Goal: Navigation & Orientation: Find specific page/section

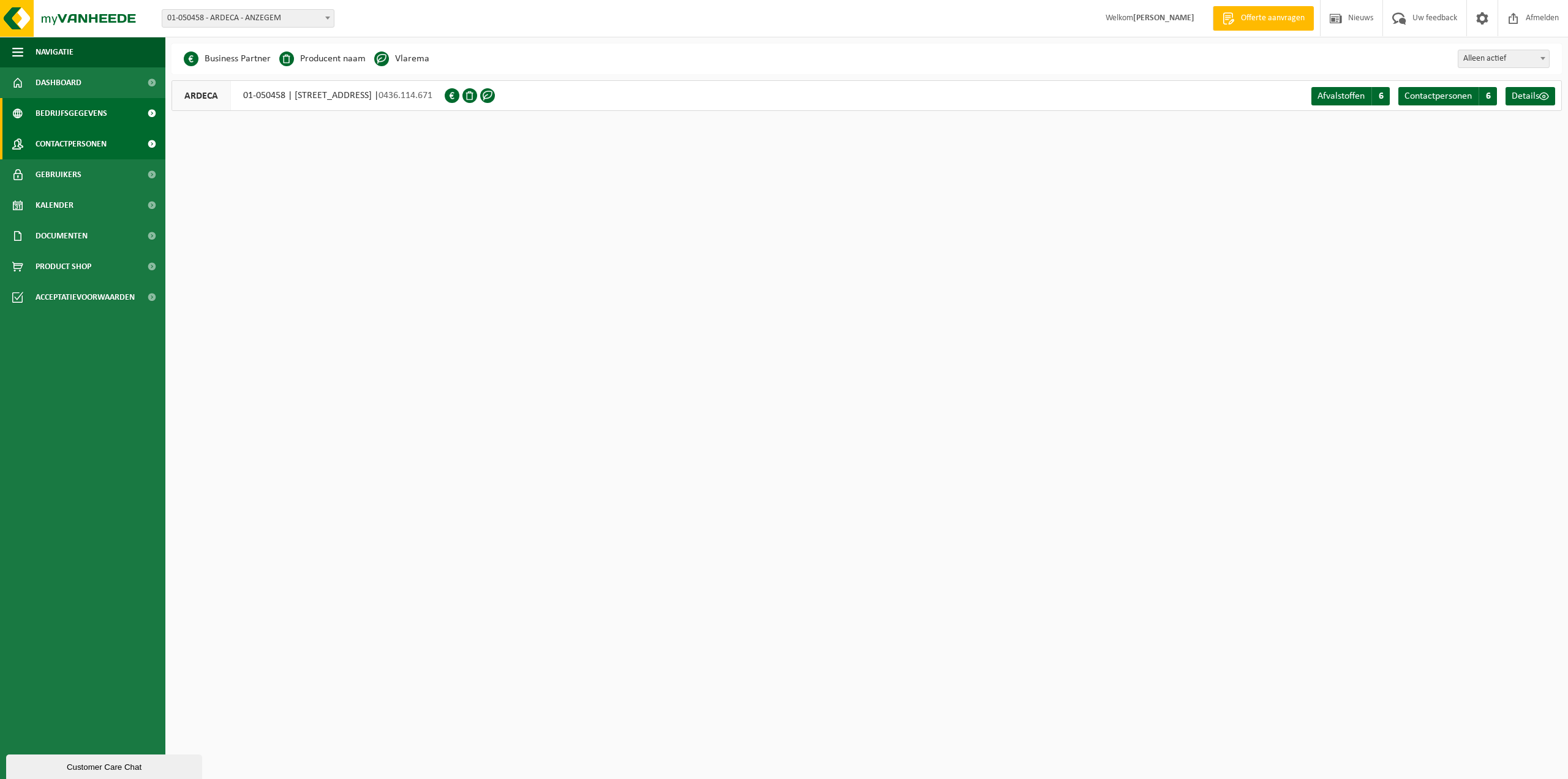
click at [51, 142] on span "Contactpersonen" at bounding box center [71, 144] width 71 height 31
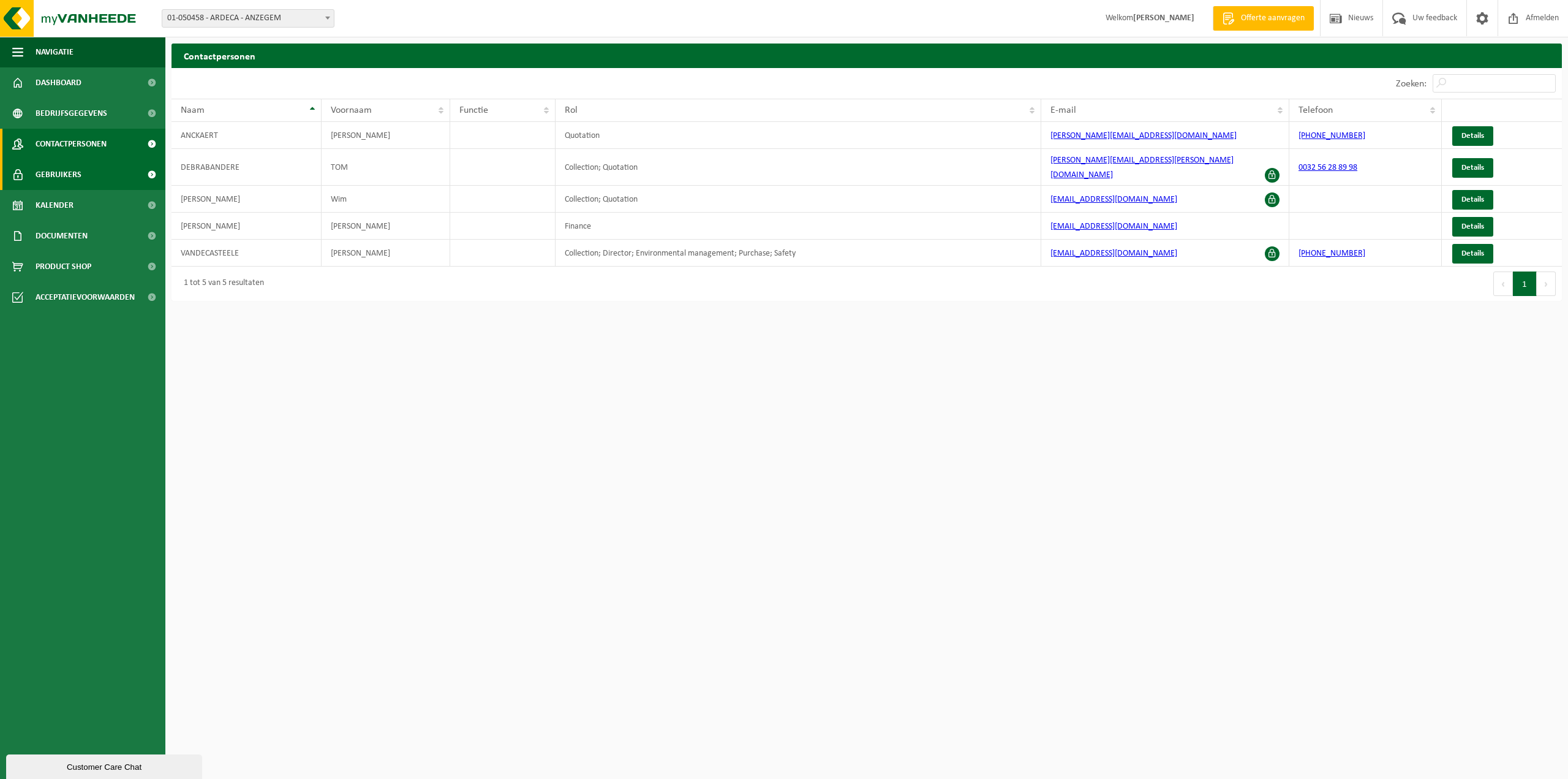
click at [47, 176] on span "Gebruikers" at bounding box center [59, 175] width 46 height 31
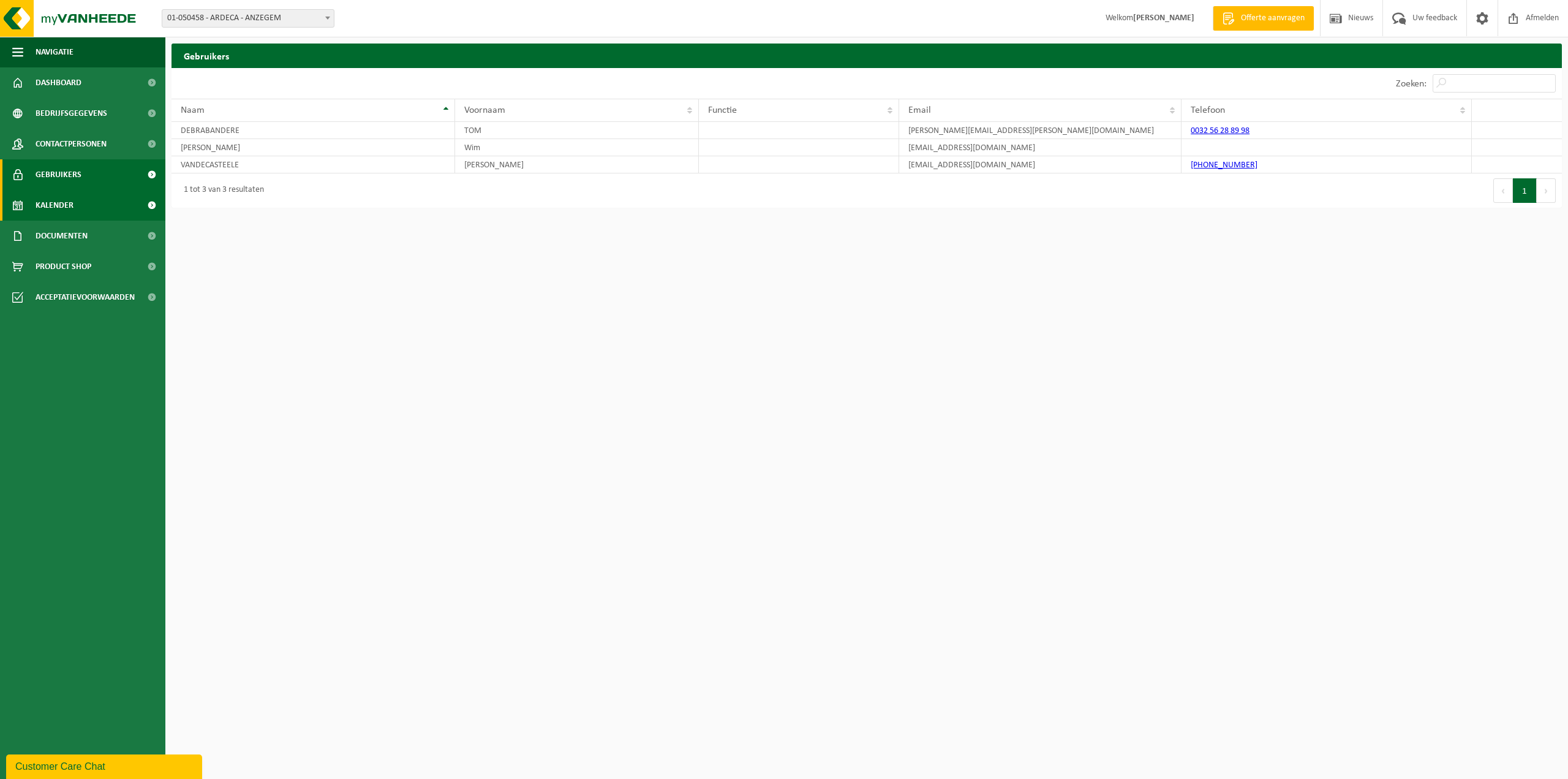
click at [79, 209] on link "Kalender" at bounding box center [83, 205] width 165 height 31
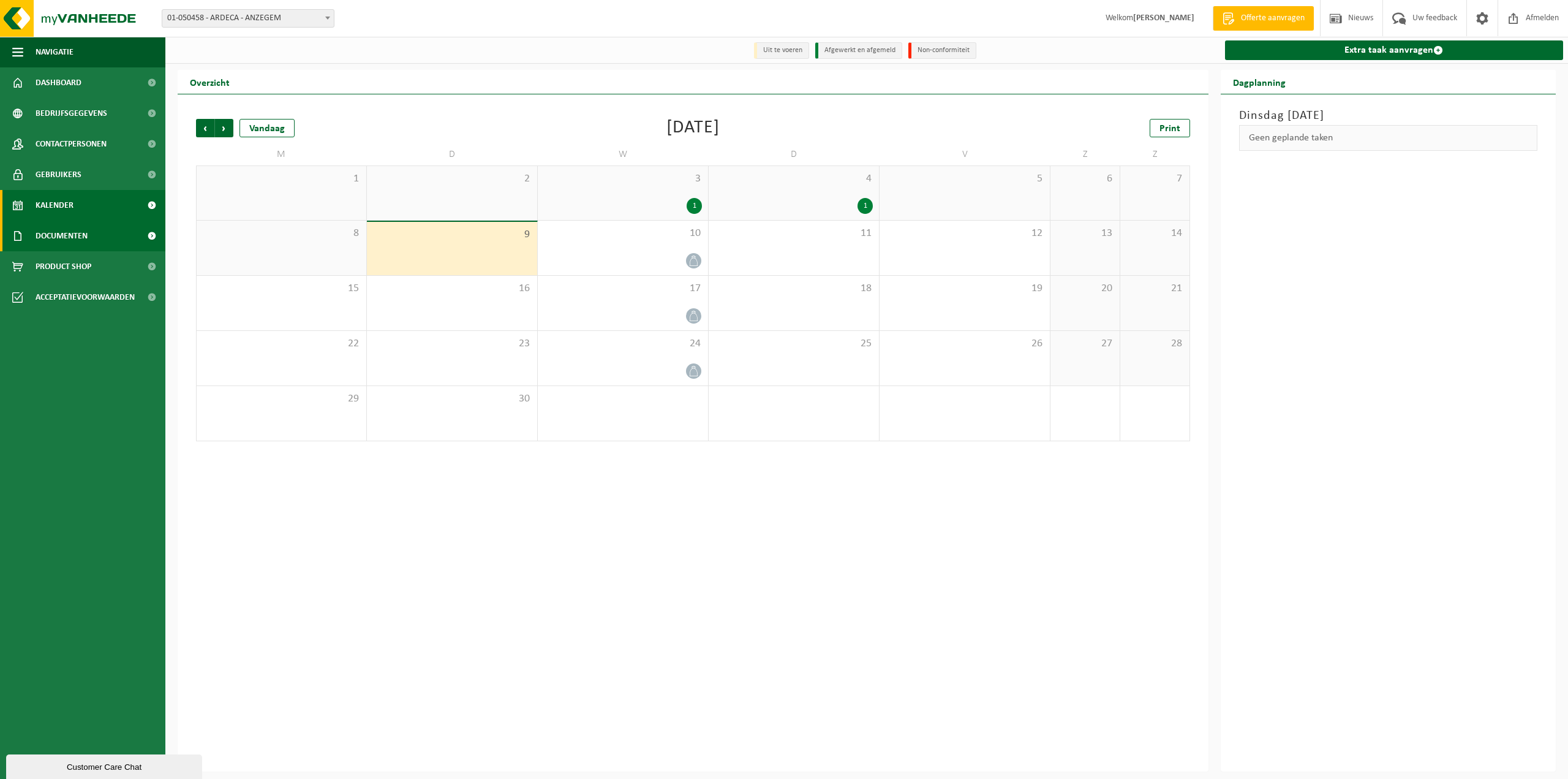
click at [71, 232] on span "Documenten" at bounding box center [61, 236] width 52 height 31
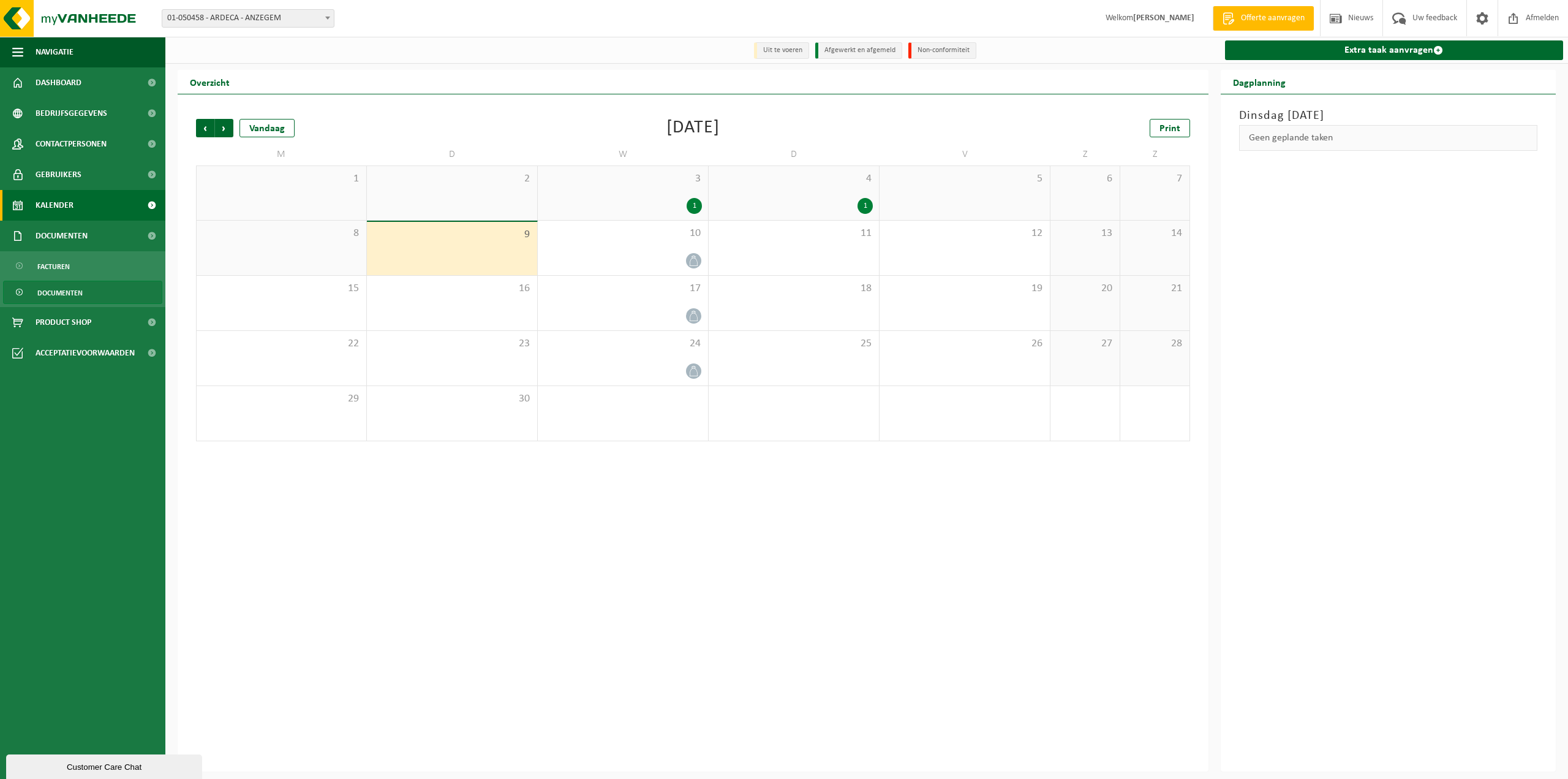
click at [58, 295] on span "Documenten" at bounding box center [60, 292] width 45 height 23
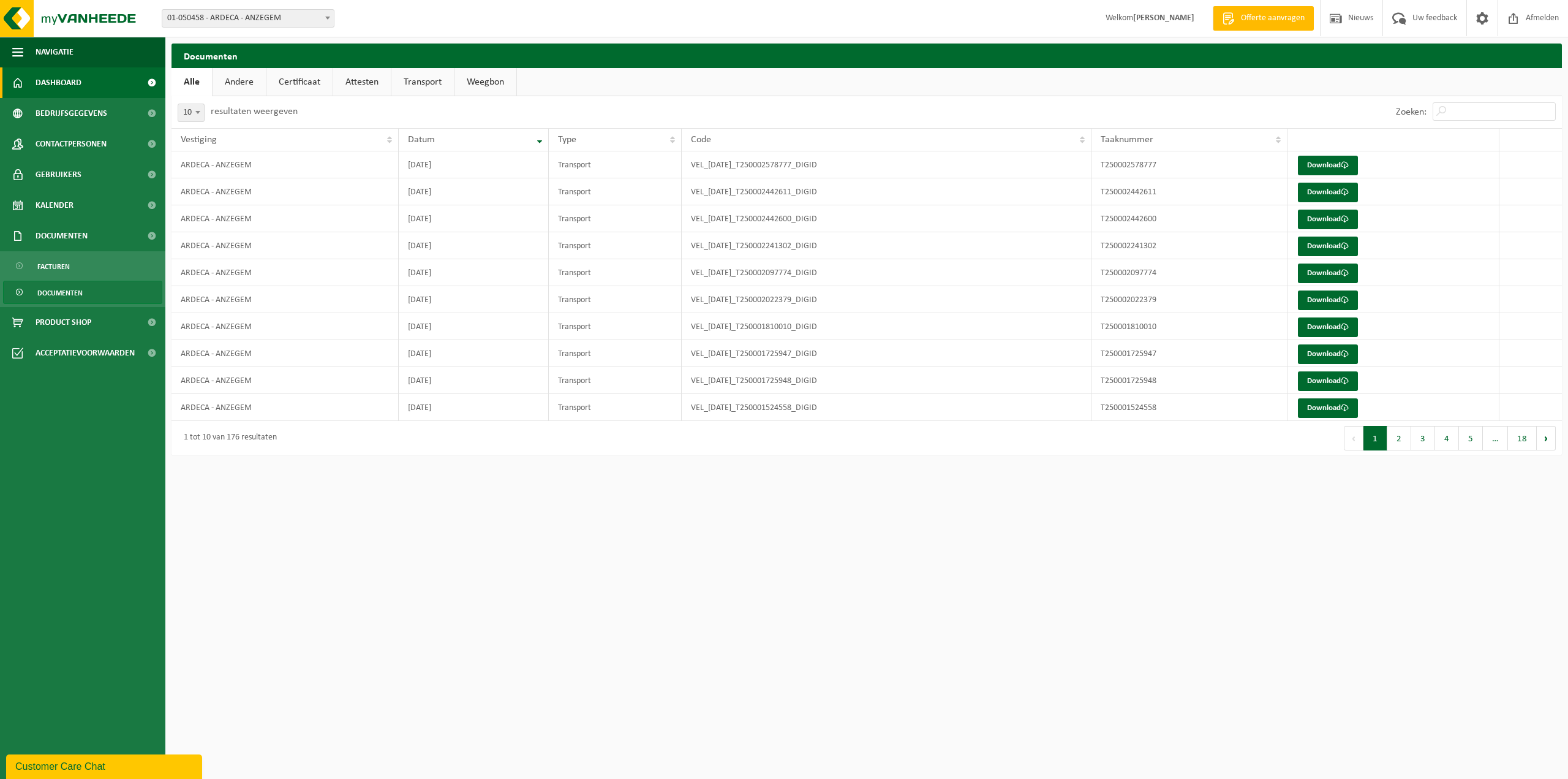
click at [44, 85] on span "Dashboard" at bounding box center [59, 83] width 46 height 31
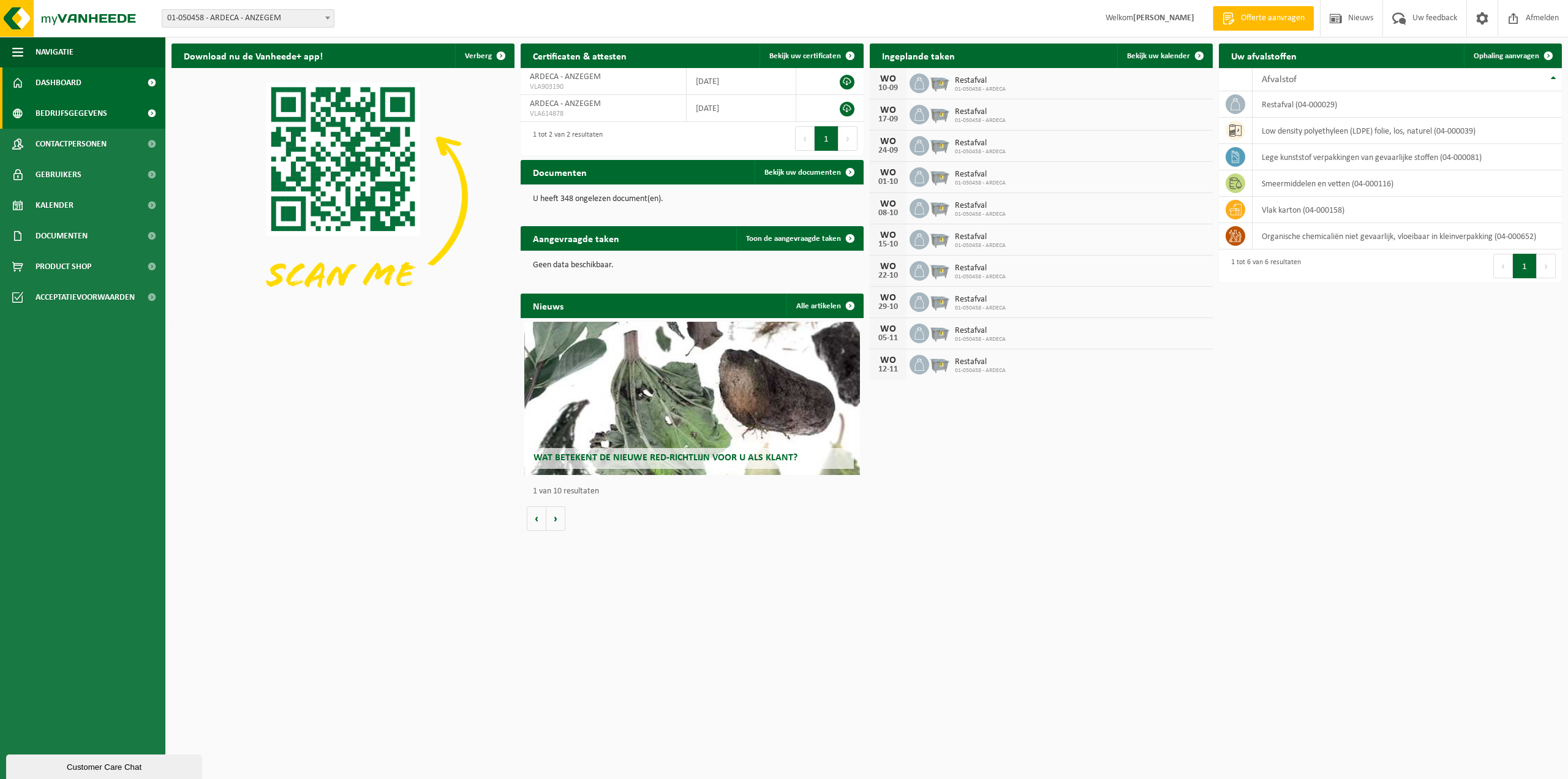
click at [46, 106] on span "Bedrijfsgegevens" at bounding box center [72, 113] width 72 height 31
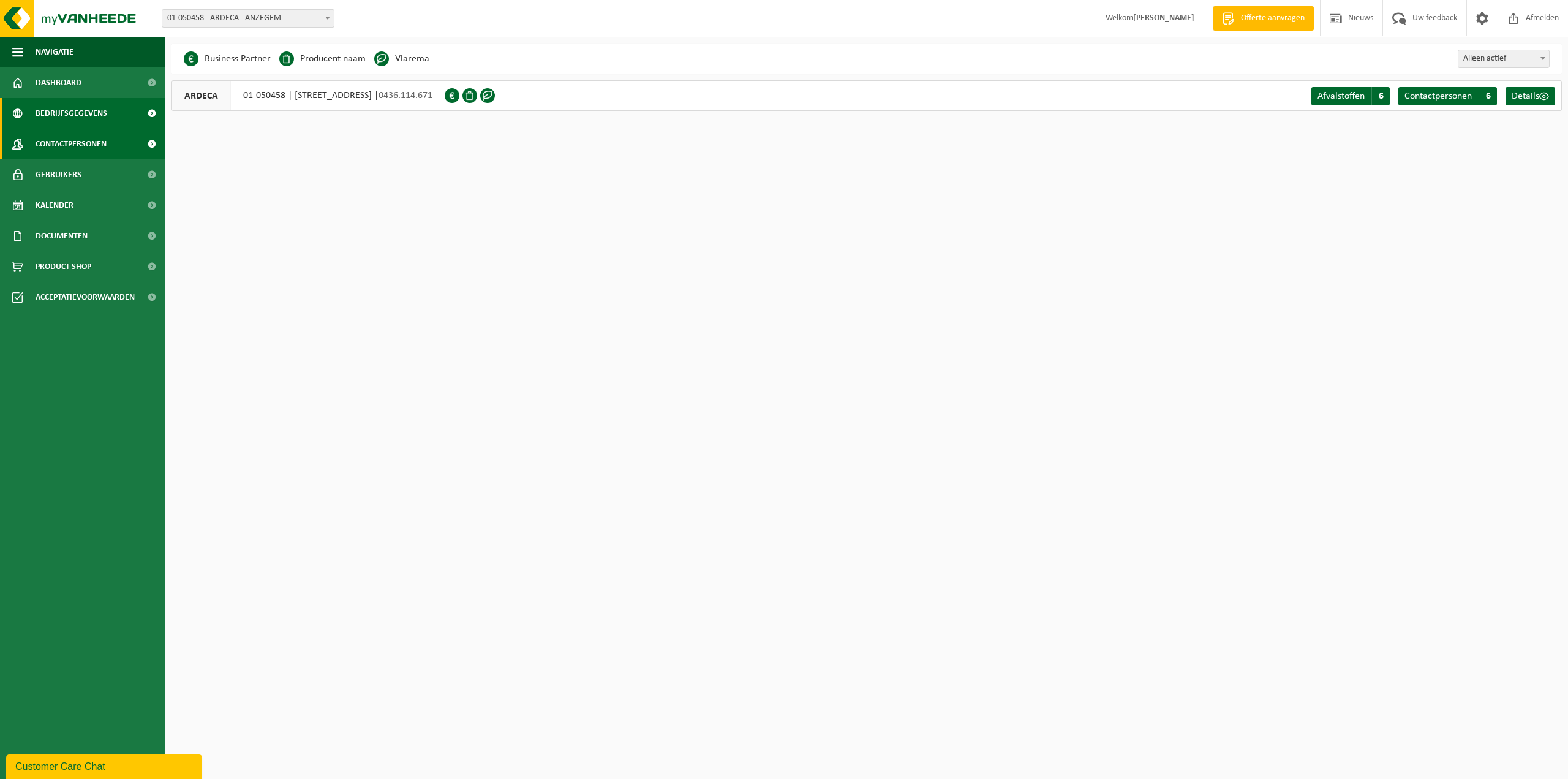
click at [42, 142] on span "Contactpersonen" at bounding box center [71, 144] width 71 height 31
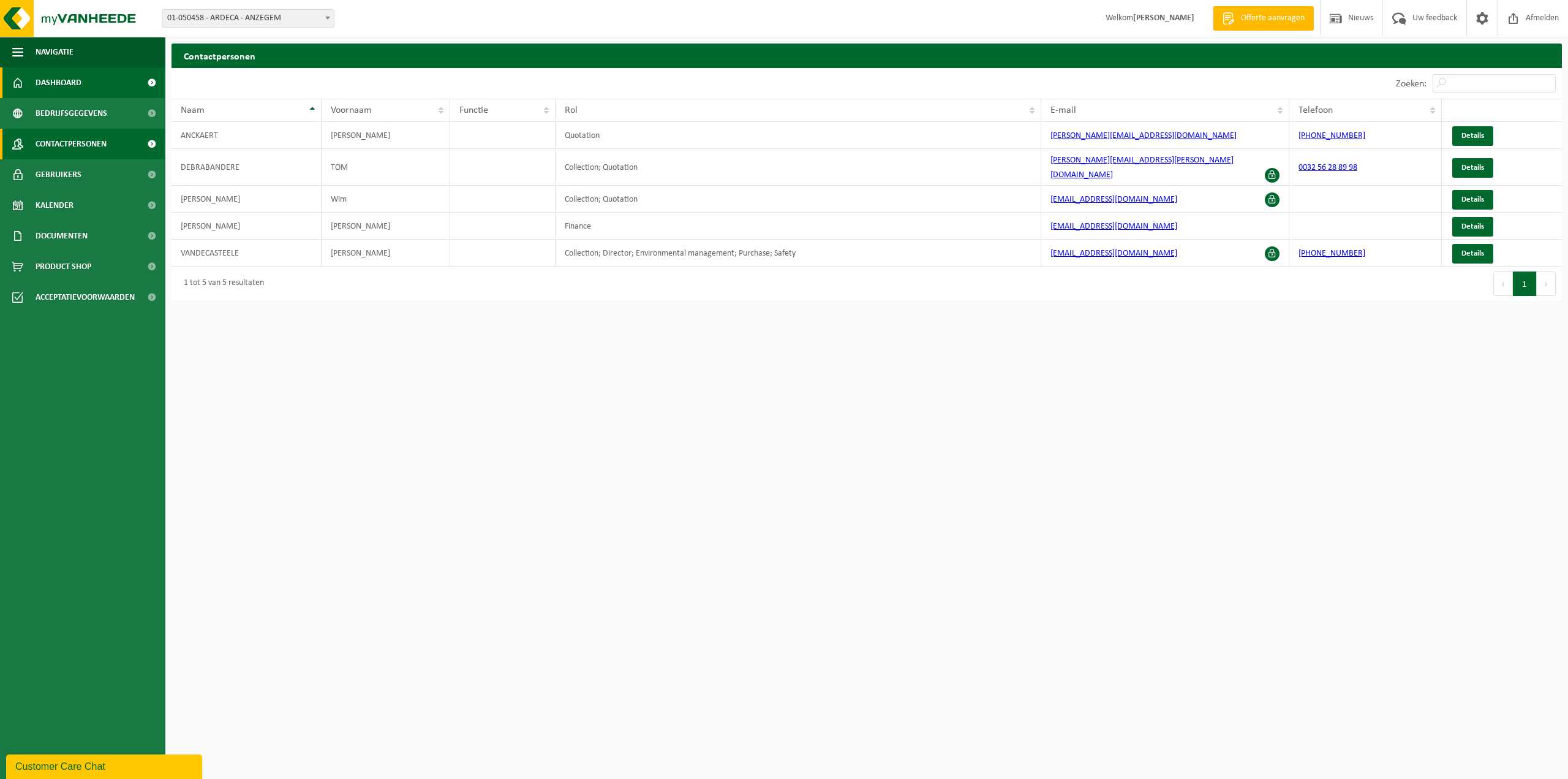
click at [62, 84] on span "Dashboard" at bounding box center [59, 83] width 46 height 31
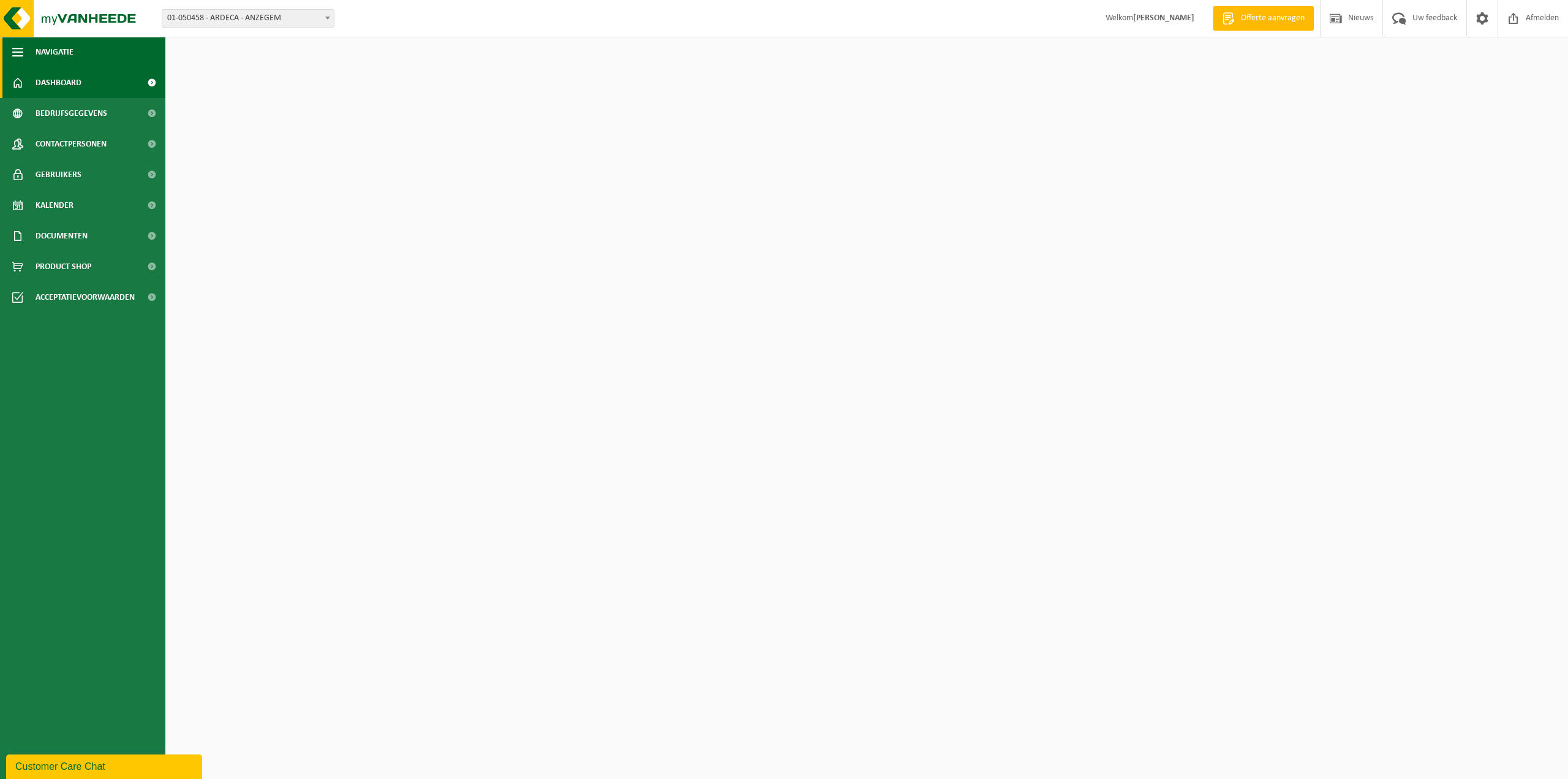
click at [50, 55] on span "Navigatie" at bounding box center [54, 52] width 38 height 31
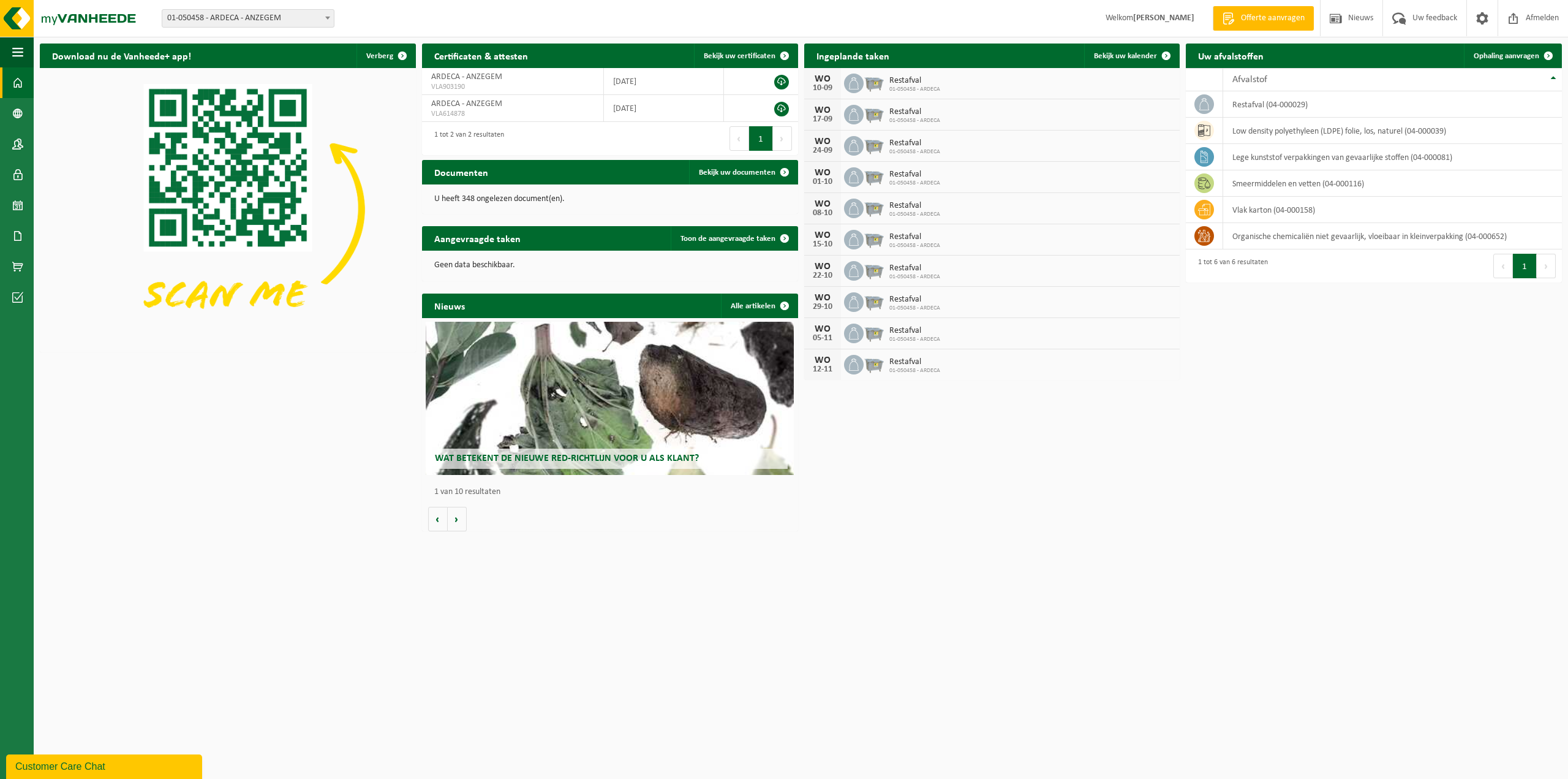
click at [325, 21] on span at bounding box center [328, 18] width 12 height 16
click at [344, 20] on form "01-050458 - ARDECA - ANZEGEM 10-920728 - LAMBERT PRODUCTS - VICHTE 01-050458 - …" at bounding box center [254, 18] width 185 height 7
click at [19, 115] on span at bounding box center [17, 113] width 11 height 31
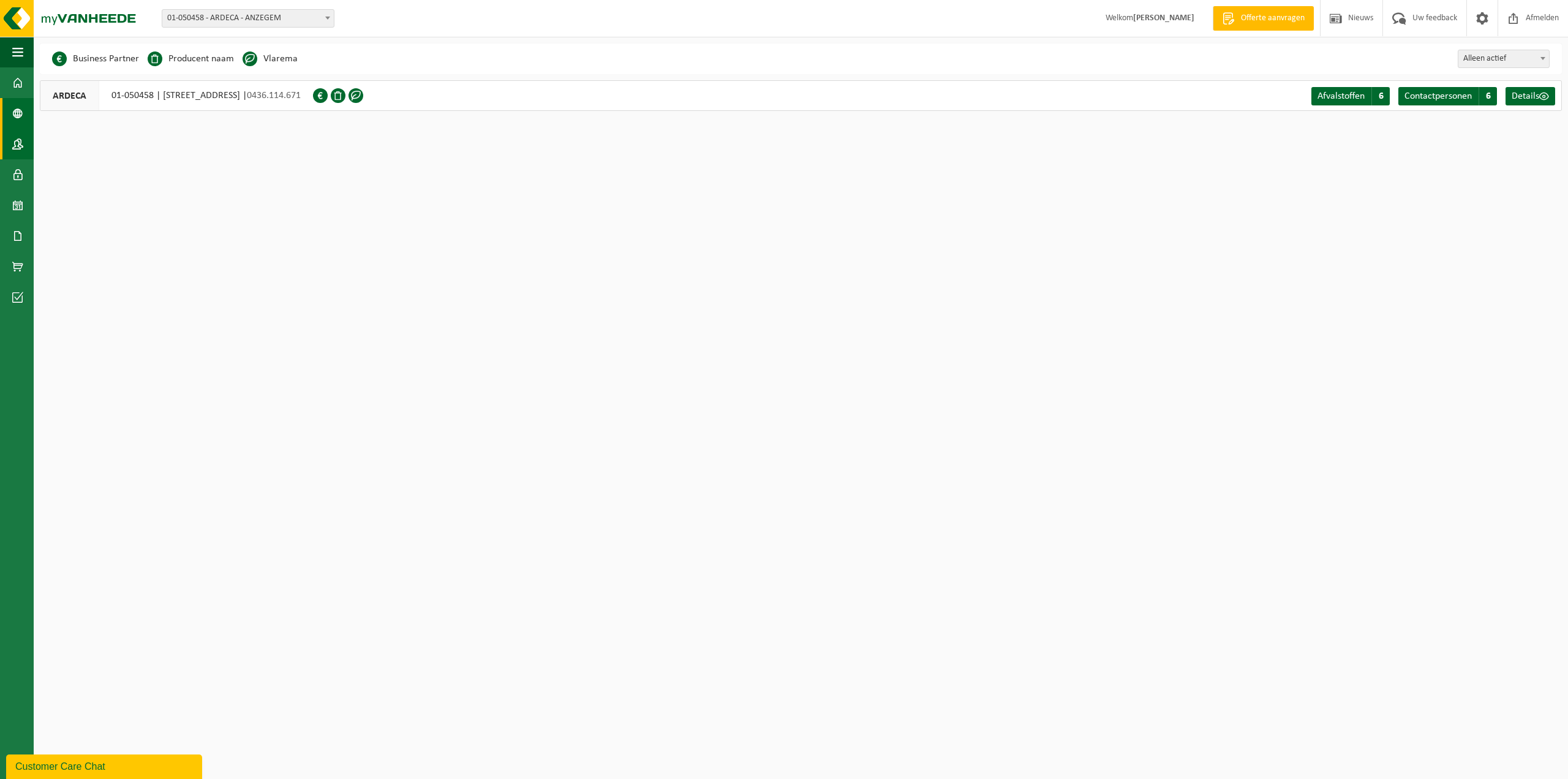
click at [20, 141] on span at bounding box center [17, 144] width 11 height 31
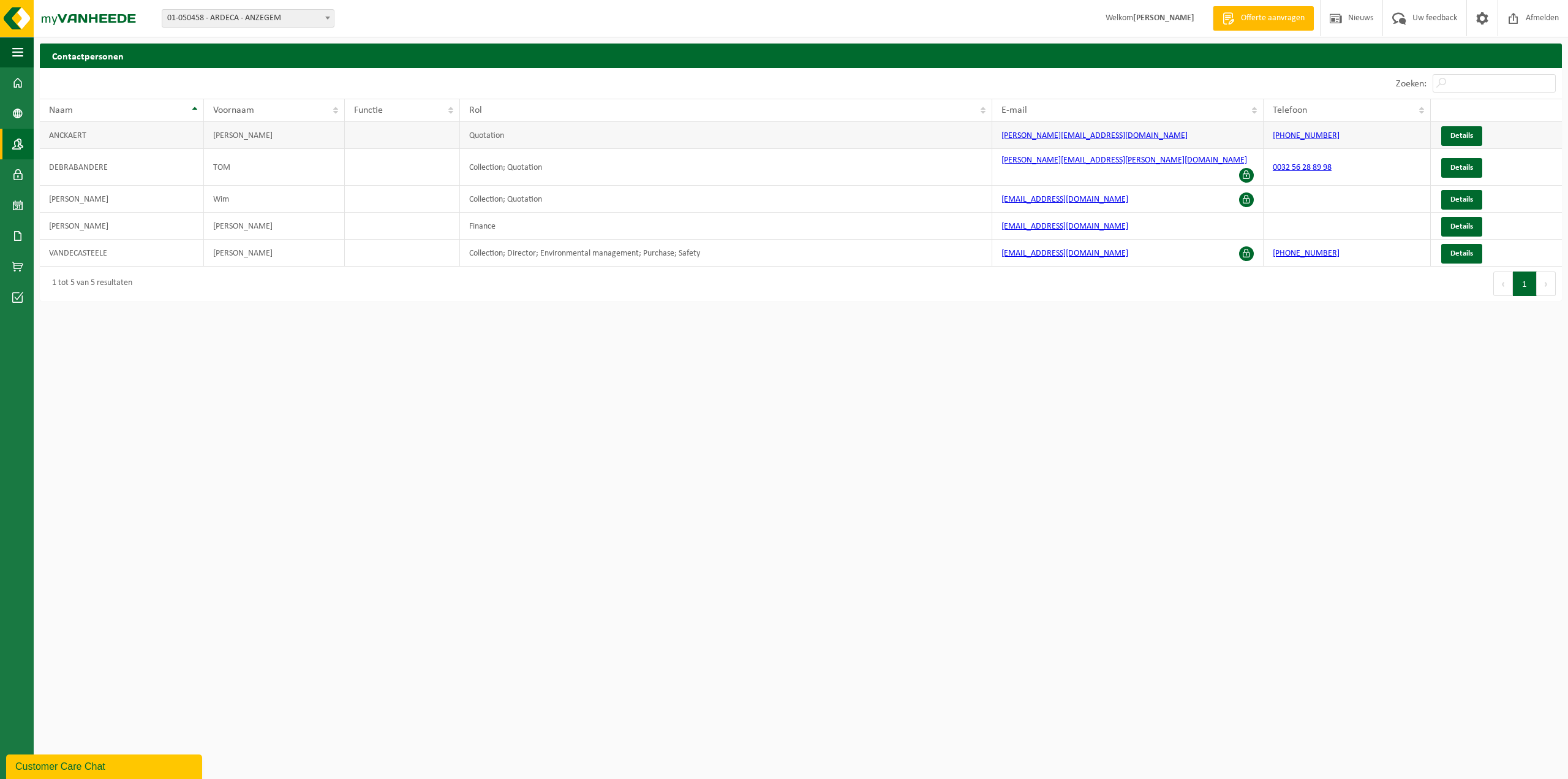
click at [157, 145] on td "ANCKAERT" at bounding box center [122, 135] width 164 height 27
click at [1470, 164] on span "Details" at bounding box center [1462, 167] width 23 height 8
click at [1447, 193] on link "Details" at bounding box center [1462, 199] width 41 height 20
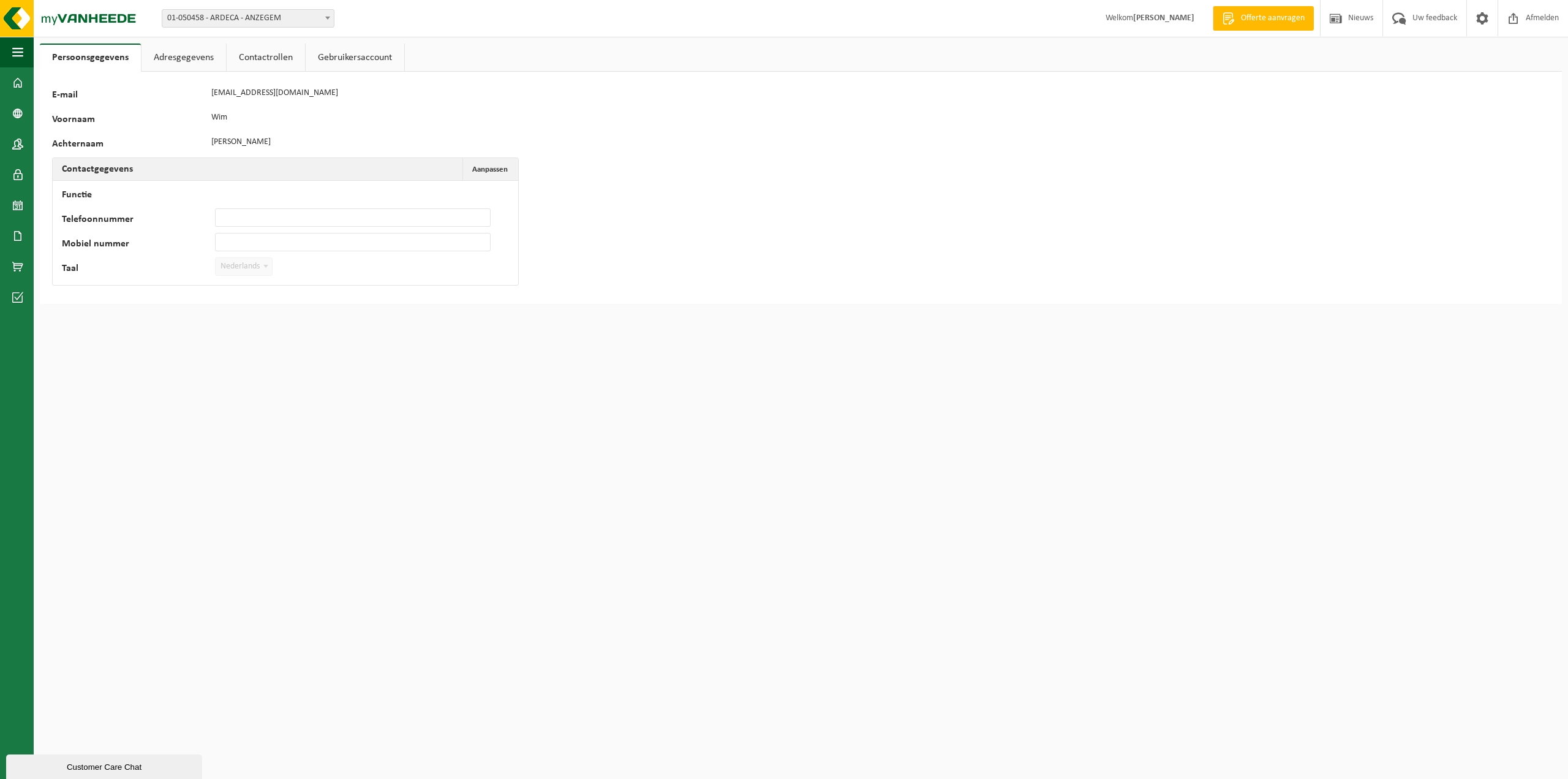
click at [190, 60] on link "Adresgegevens" at bounding box center [183, 57] width 84 height 28
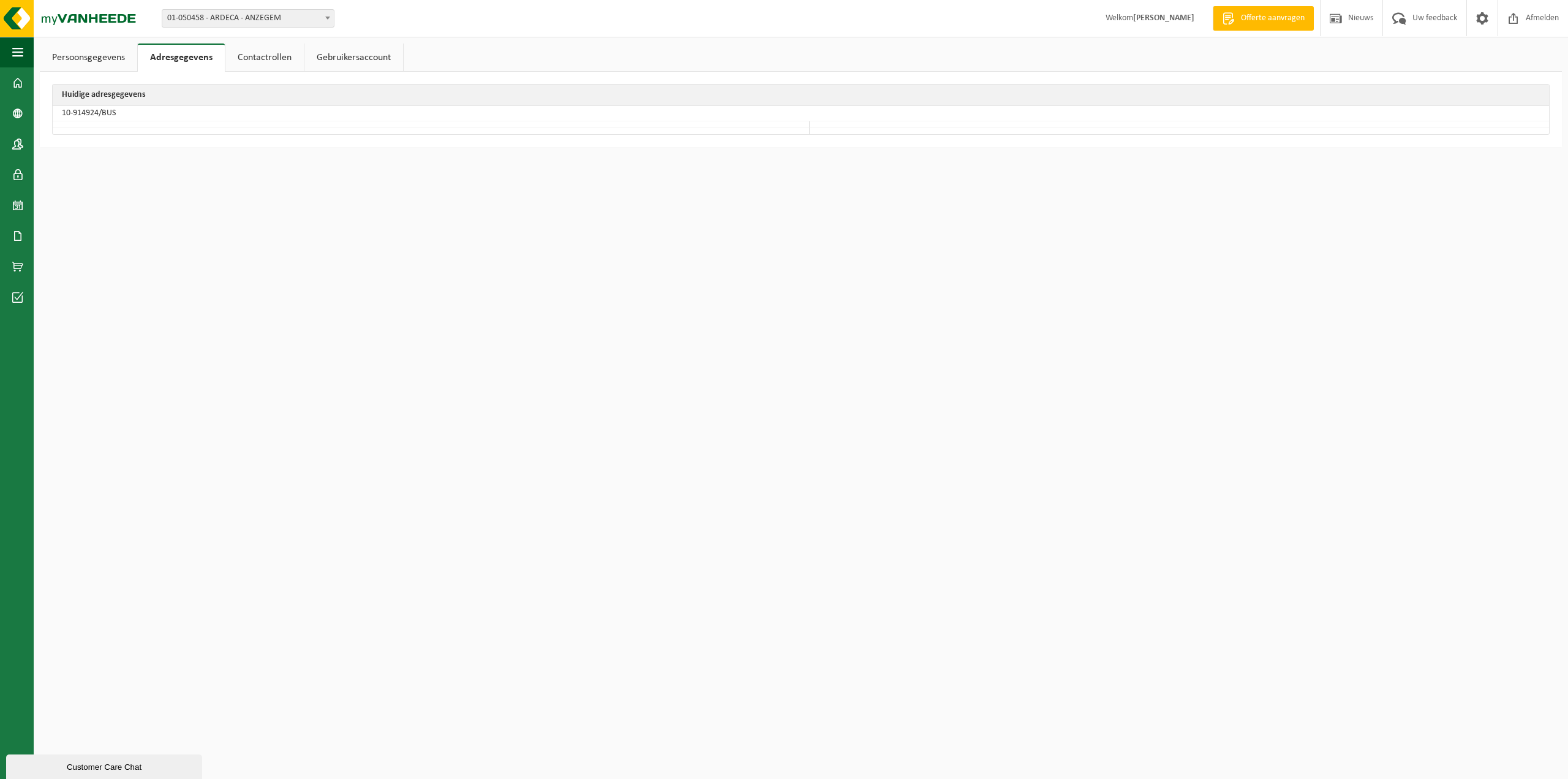
click at [278, 60] on link "Contactrollen" at bounding box center [265, 57] width 78 height 28
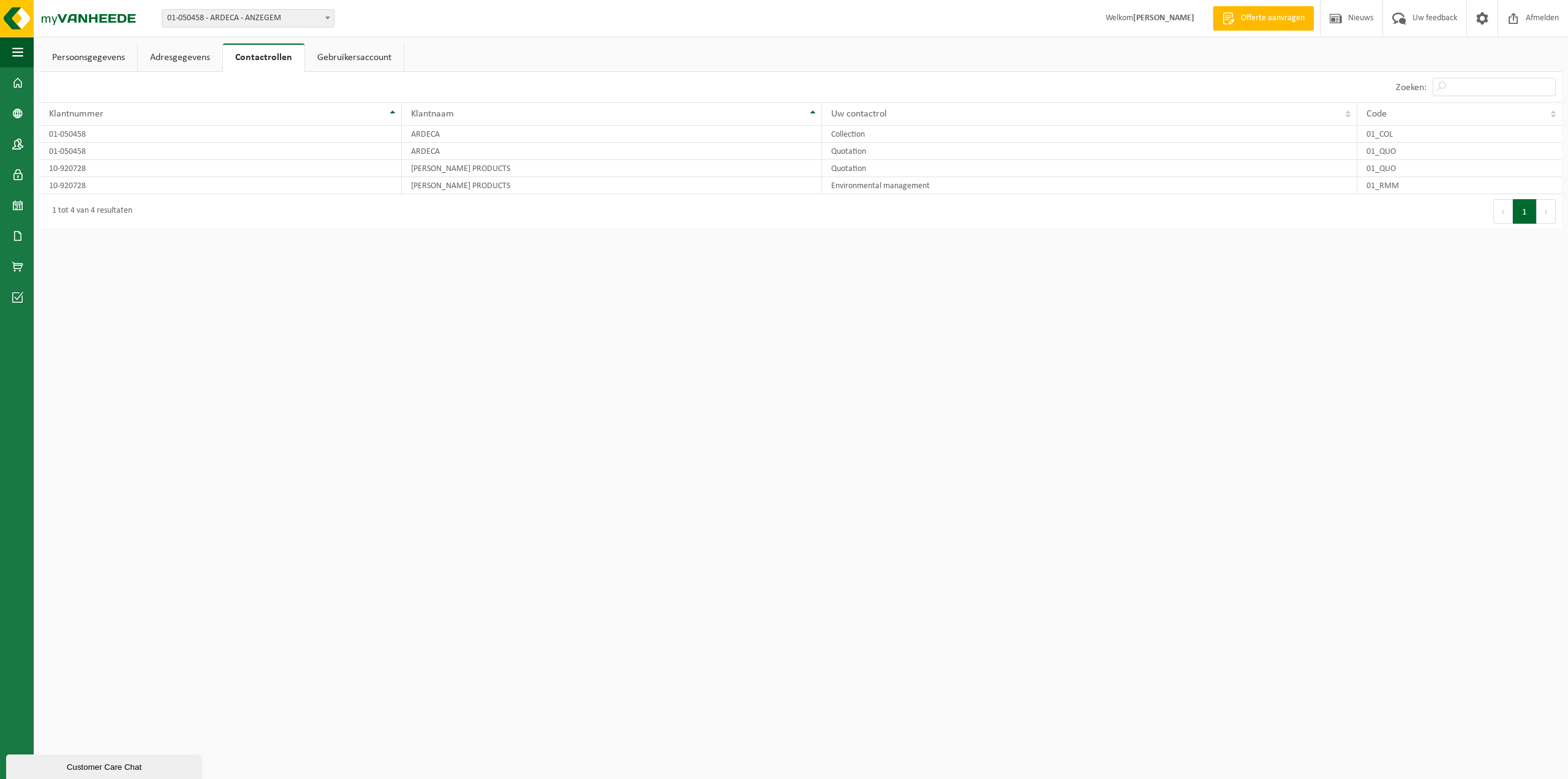
click at [362, 60] on link "Gebruikersaccount" at bounding box center [354, 57] width 99 height 28
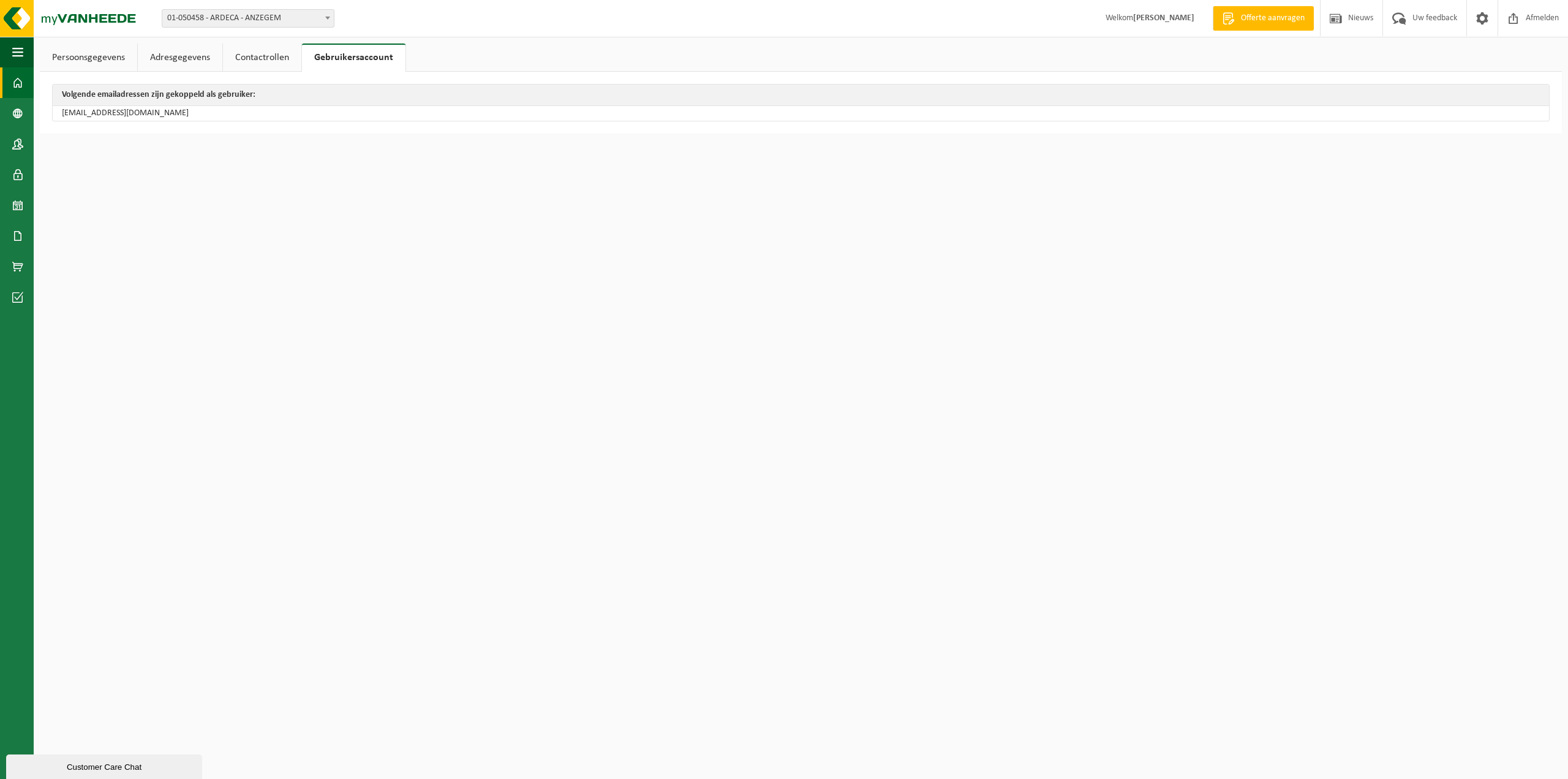
click at [12, 83] on link "Dashboard" at bounding box center [17, 83] width 34 height 31
